Goal: Task Accomplishment & Management: Use online tool/utility

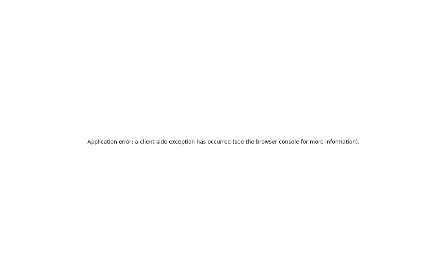
scroll to position [8, 0]
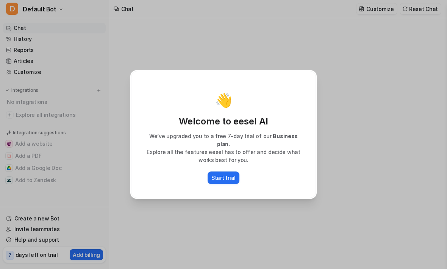
click at [222, 182] on div "👋 Welcome to eesel AI We’ve upgraded you to a free 7-day trial of our Business …" at bounding box center [223, 134] width 185 height 127
click at [230, 174] on p "Start trial" at bounding box center [224, 178] width 24 height 8
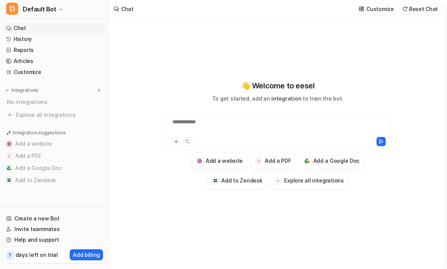
click at [174, 141] on icon at bounding box center [176, 141] width 5 height 5
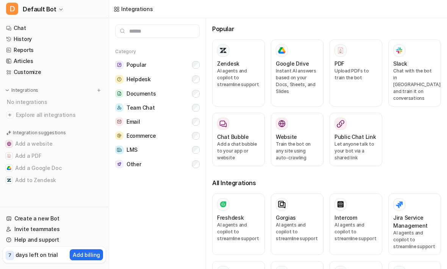
click at [350, 88] on div "PDF Upload PDFs to train the bot" at bounding box center [356, 72] width 43 height 57
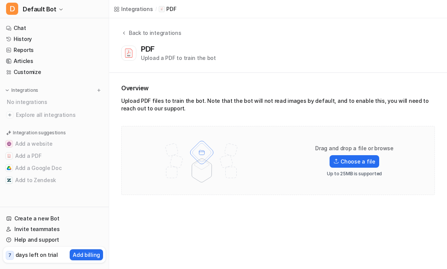
click at [359, 162] on label "Choose a file" at bounding box center [354, 161] width 49 height 13
click at [0, 0] on input "Choose a file" at bounding box center [0, 0] width 0 height 0
click at [356, 158] on label "Choose a file" at bounding box center [354, 161] width 49 height 13
click at [0, 0] on input "Choose a file" at bounding box center [0, 0] width 0 height 0
click at [53, 30] on link "Chat" at bounding box center [54, 28] width 103 height 11
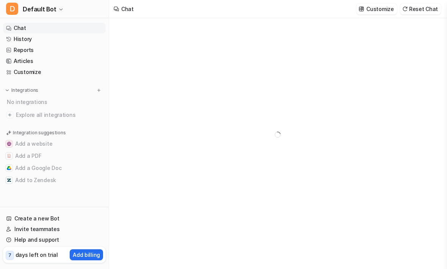
type textarea "**********"
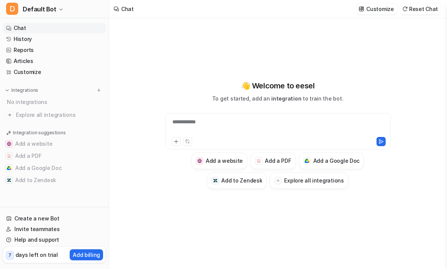
click at [176, 143] on icon at bounding box center [176, 141] width 5 height 5
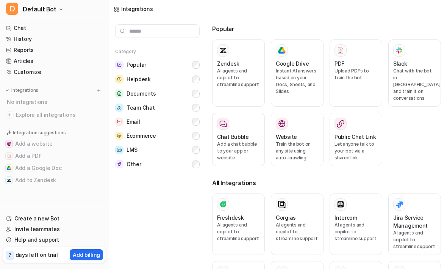
click at [52, 34] on link "History" at bounding box center [54, 39] width 103 height 11
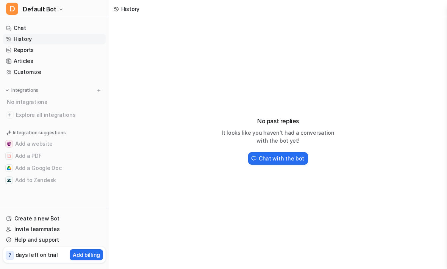
click at [57, 30] on link "Chat" at bounding box center [54, 28] width 103 height 11
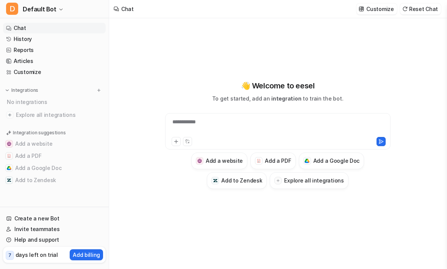
click at [287, 165] on button "Add a PDF" at bounding box center [273, 160] width 45 height 17
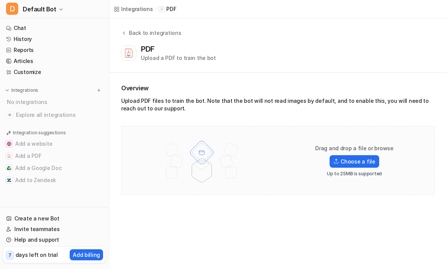
click at [354, 160] on label "Choose a file" at bounding box center [354, 161] width 49 height 13
click at [0, 0] on input "Choose a file" at bounding box center [0, 0] width 0 height 0
click at [285, 146] on div "Drag and drop a file or browse Choose a file Up to 25MB is supported" at bounding box center [278, 160] width 298 height 53
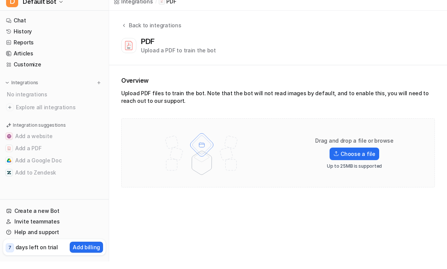
click at [59, 23] on link "Chat" at bounding box center [54, 28] width 103 height 11
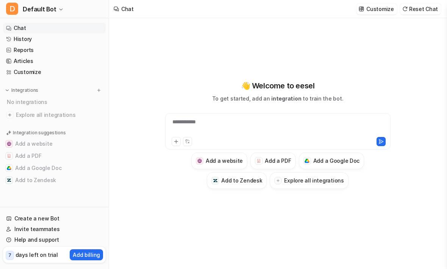
click at [49, 9] on span "Default Bot" at bounding box center [40, 9] width 34 height 11
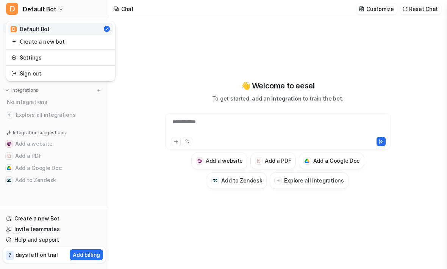
click at [52, 7] on span "Default Bot" at bounding box center [40, 9] width 34 height 11
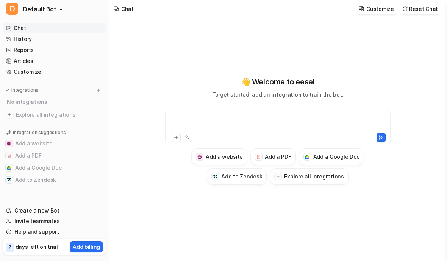
click at [278, 123] on div at bounding box center [278, 122] width 222 height 17
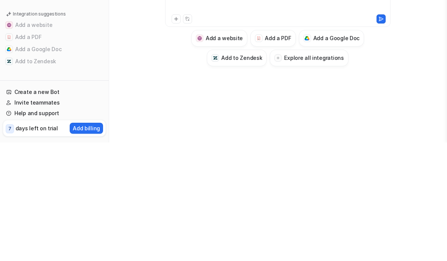
click at [24, 150] on button "Add a PDF" at bounding box center [54, 156] width 103 height 12
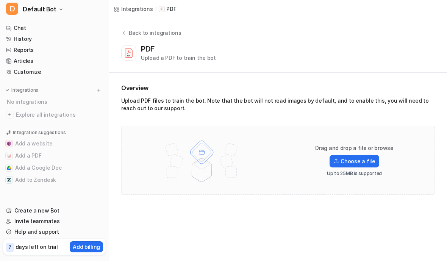
click at [44, 154] on button "Add a PDF" at bounding box center [54, 156] width 103 height 12
click at [233, 160] on img at bounding box center [201, 160] width 99 height 53
click at [376, 166] on label "Choose a file" at bounding box center [354, 161] width 49 height 13
click at [0, 0] on input "Choose a file" at bounding box center [0, 0] width 0 height 0
click at [62, 26] on link "Chat" at bounding box center [54, 28] width 103 height 11
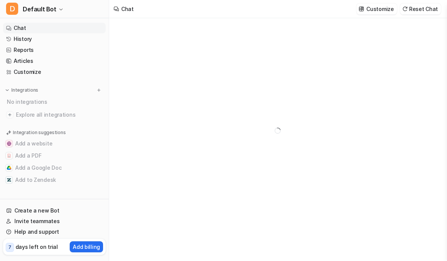
type textarea "**********"
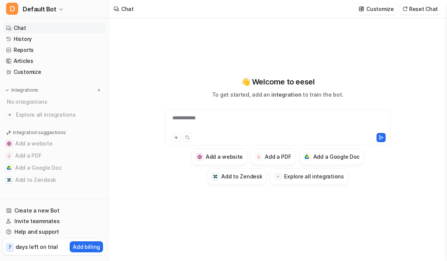
click at [221, 132] on div "**********" at bounding box center [278, 122] width 222 height 17
